Goal: Information Seeking & Learning: Check status

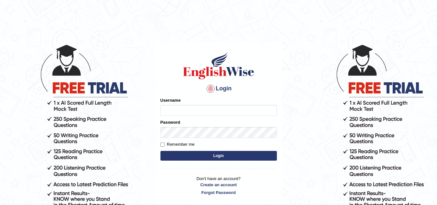
click at [167, 107] on input "Username" at bounding box center [219, 110] width 117 height 11
type input "Kirti_India"
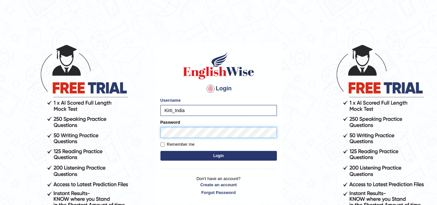
click at [161, 151] on button "Login" at bounding box center [219, 156] width 117 height 10
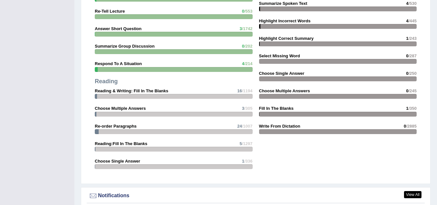
scroll to position [810, 0]
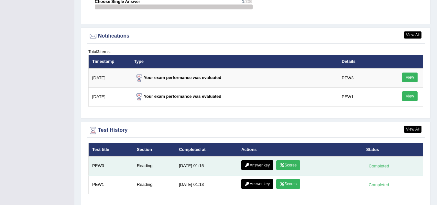
click at [377, 163] on div "Completed" at bounding box center [379, 166] width 25 height 7
click at [287, 160] on link "Scores" at bounding box center [289, 165] width 24 height 10
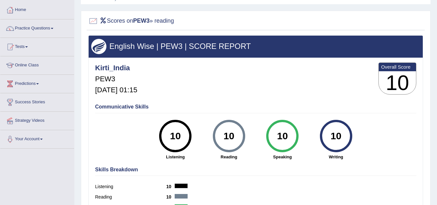
scroll to position [6, 0]
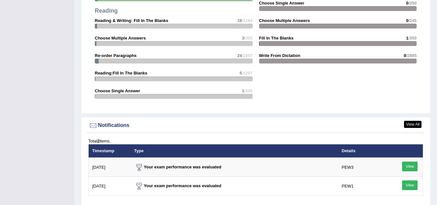
scroll to position [782, 0]
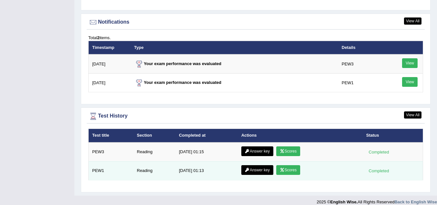
click at [282, 168] on icon at bounding box center [282, 170] width 5 height 4
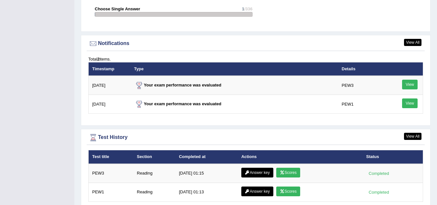
scroll to position [750, 0]
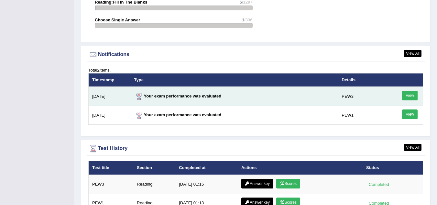
click at [414, 91] on link "View" at bounding box center [410, 96] width 16 height 10
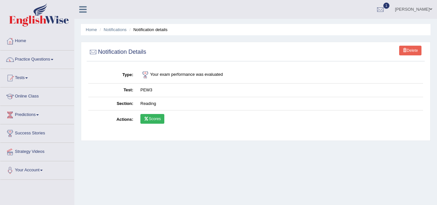
click at [148, 118] on icon at bounding box center [146, 119] width 5 height 4
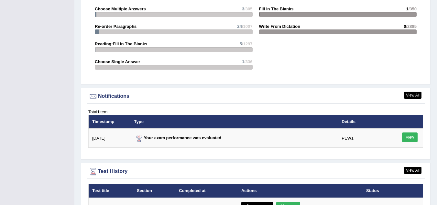
scroll to position [717, 0]
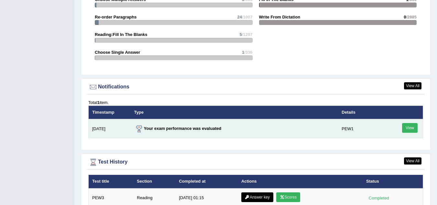
click at [410, 123] on link "View" at bounding box center [410, 128] width 16 height 10
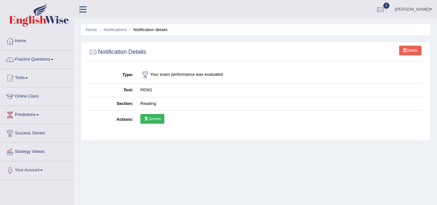
click at [148, 118] on icon at bounding box center [146, 119] width 5 height 4
click at [116, 27] on link "Notifications" at bounding box center [115, 29] width 23 height 5
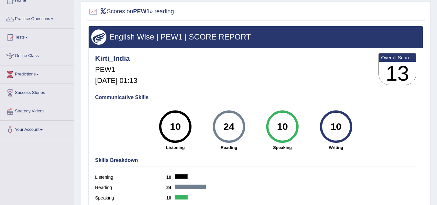
scroll to position [38, 0]
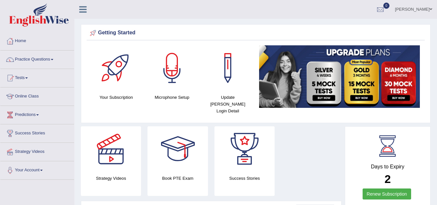
click at [29, 79] on link "Tests" at bounding box center [37, 77] width 74 height 16
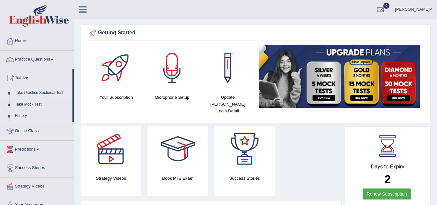
click at [39, 93] on link "Take Practice Sectional Test" at bounding box center [42, 93] width 61 height 12
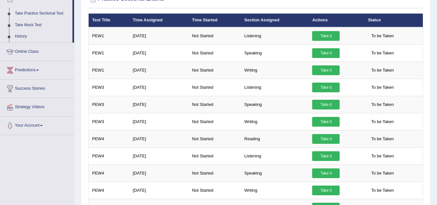
scroll to position [97, 0]
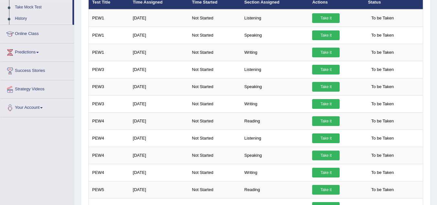
click at [44, 72] on link "Success Stories" at bounding box center [37, 70] width 74 height 16
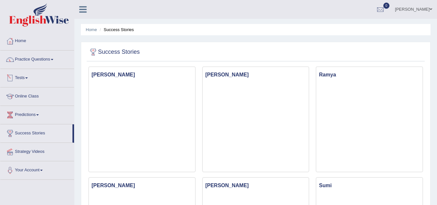
click at [30, 79] on link "Tests" at bounding box center [37, 77] width 74 height 16
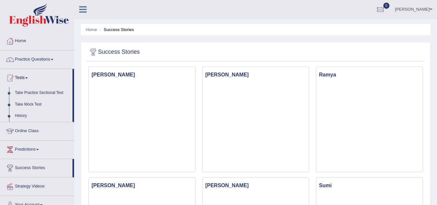
click at [32, 114] on link "History" at bounding box center [42, 116] width 61 height 12
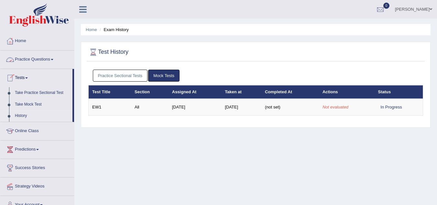
click at [56, 59] on link "Practice Questions" at bounding box center [37, 59] width 74 height 16
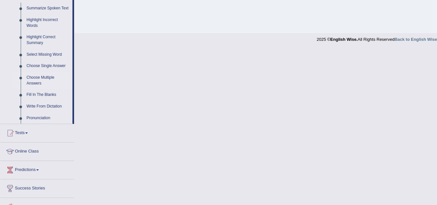
scroll to position [321, 0]
